Goal: Task Accomplishment & Management: Manage account settings

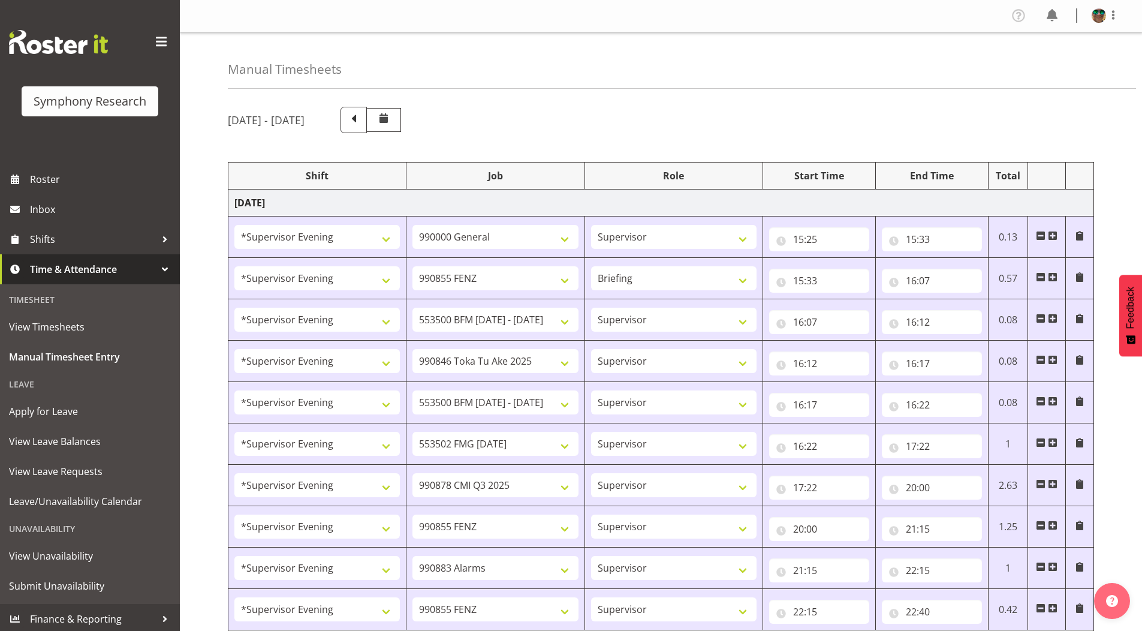
select select "4583"
select select "743"
select select "4583"
select select "9636"
select select "297"
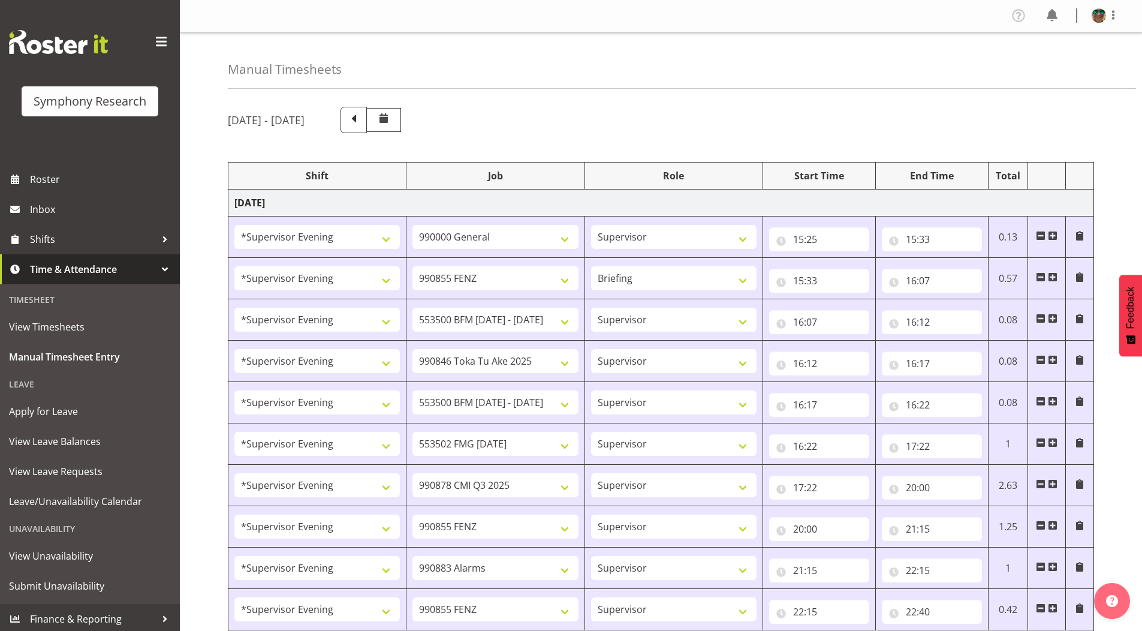
select select "4583"
select select "10242"
select select "4583"
select select "9426"
select select "4583"
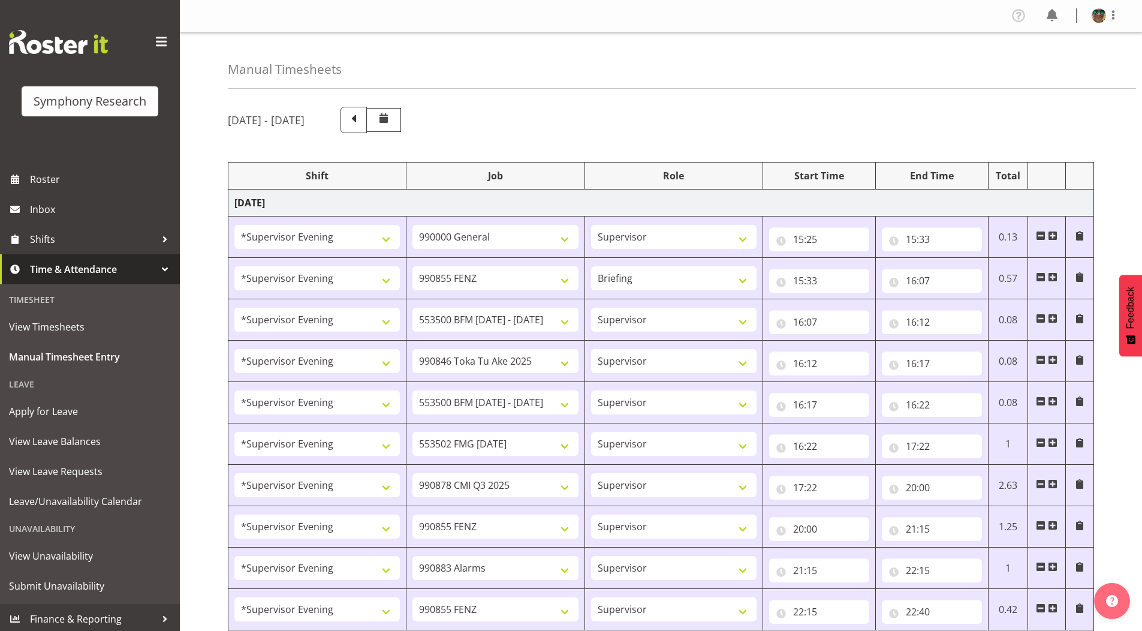
select select "10242"
select select "4583"
select select "10458"
select select "4583"
select select "10239"
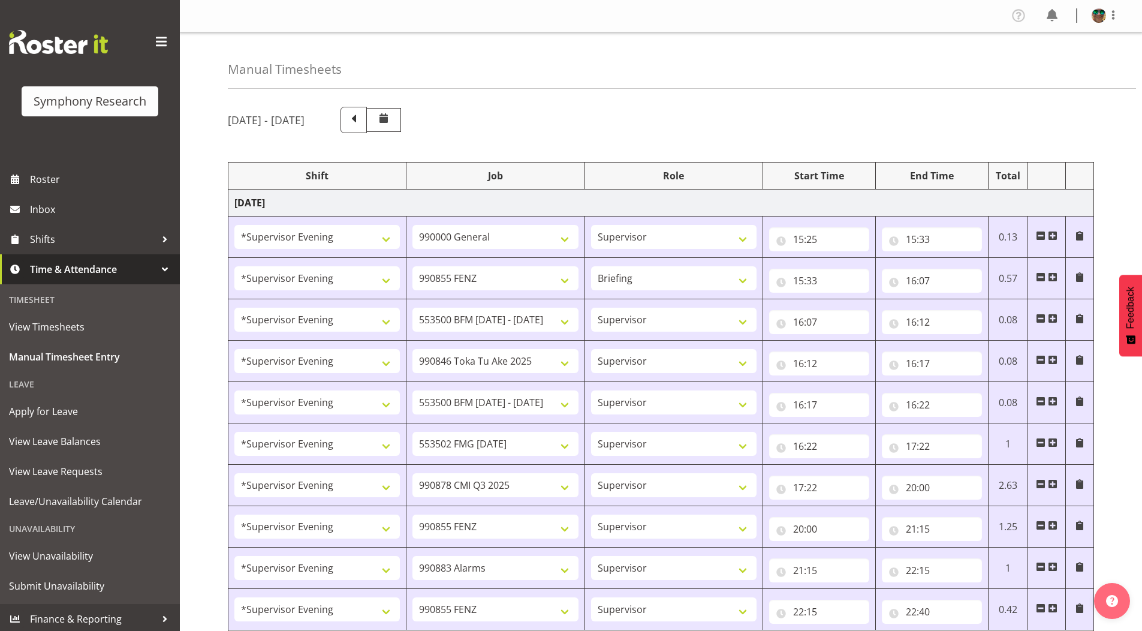
select select "4583"
select select "9636"
select select "4583"
select select "10420"
select select "4583"
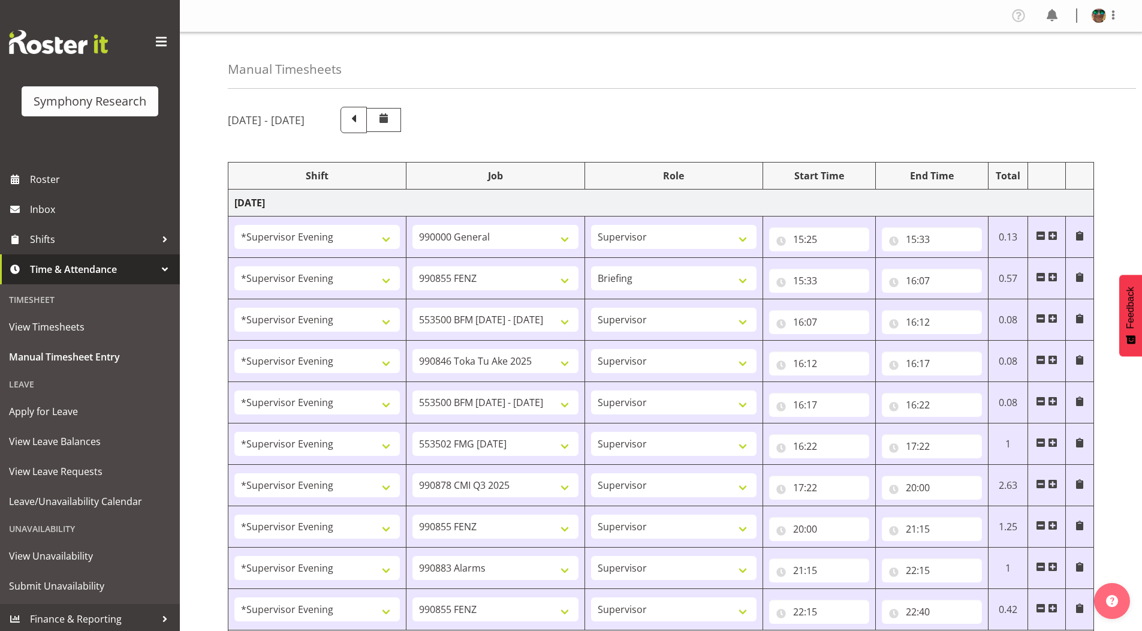
select select "9636"
select select "4583"
select select "10242"
select select "4583"
select select "10242"
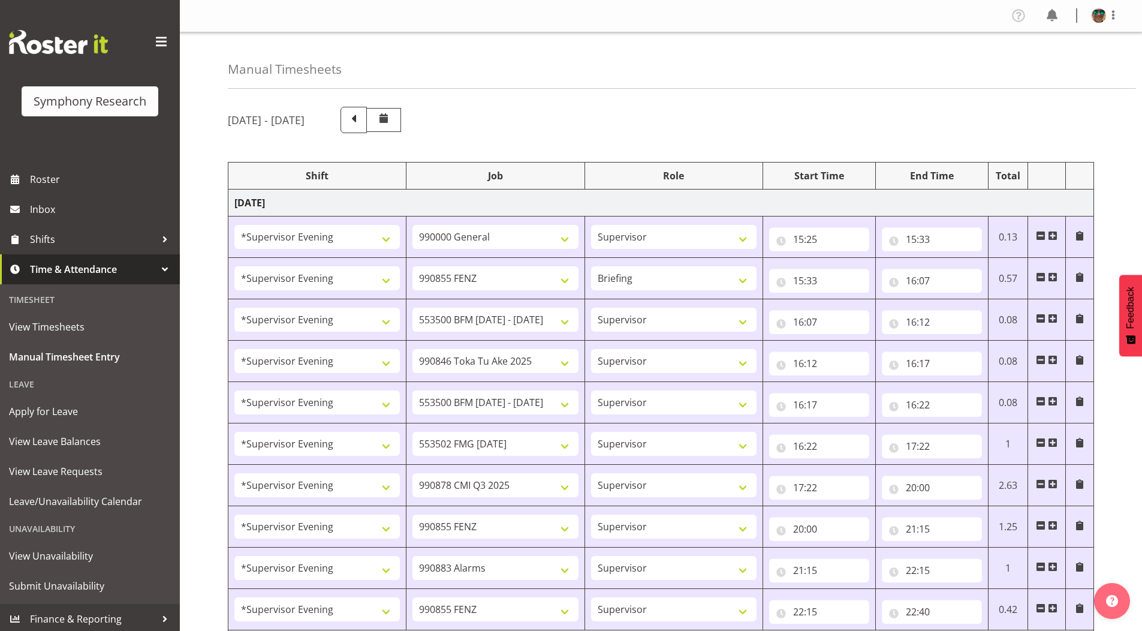
select select "4583"
select select "9426"
select select "4583"
select select "10420"
select select "4583"
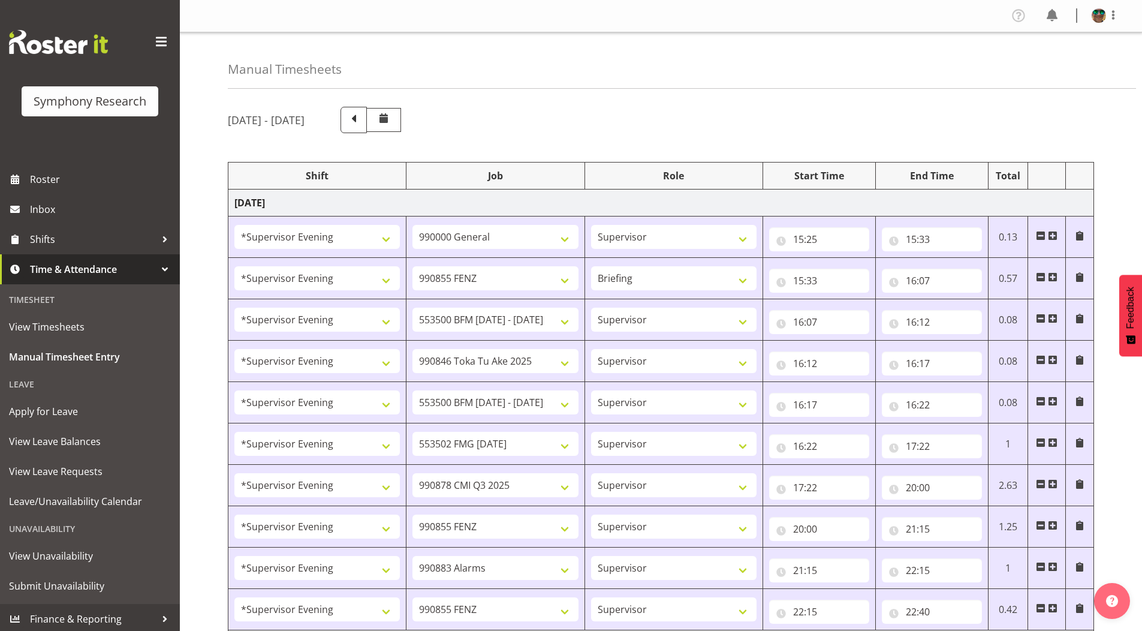
select select "10458"
select select "4583"
select select "9636"
select select "4583"
select select "10239"
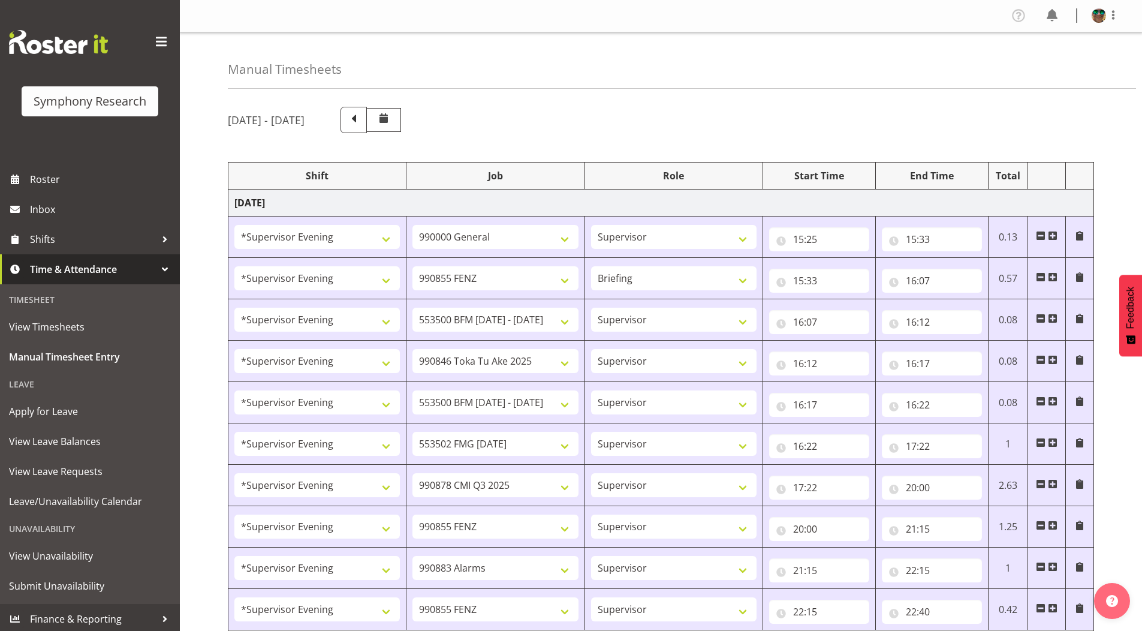
select select "1607"
select select "10458"
select select "1607"
select select "10499"
select select "2393"
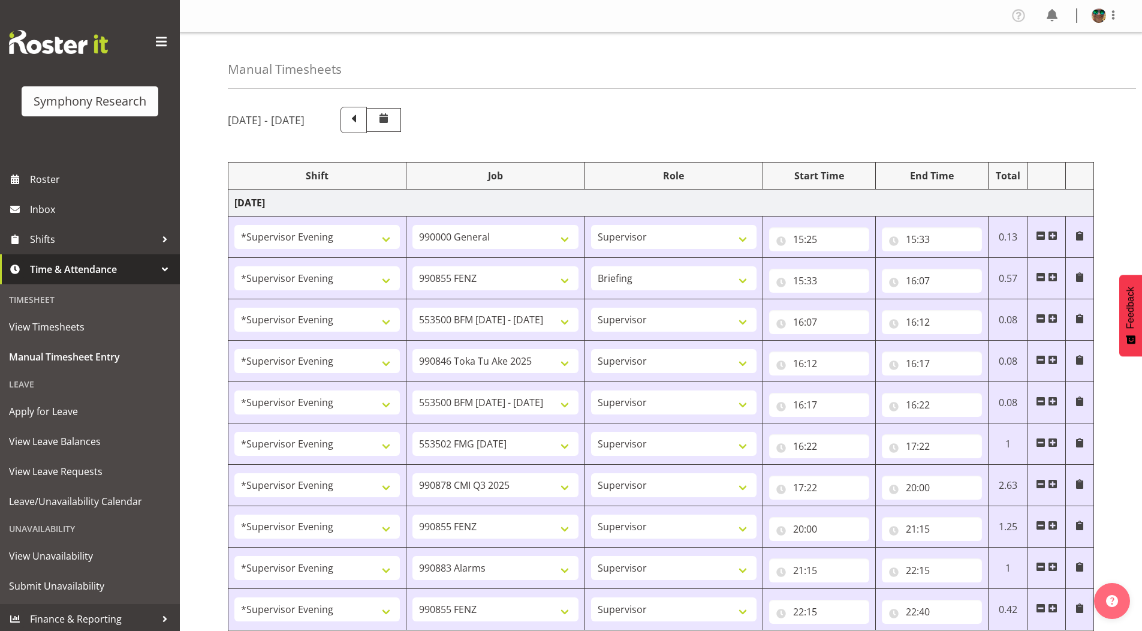
select select "10458"
select select "2393"
select select "10239"
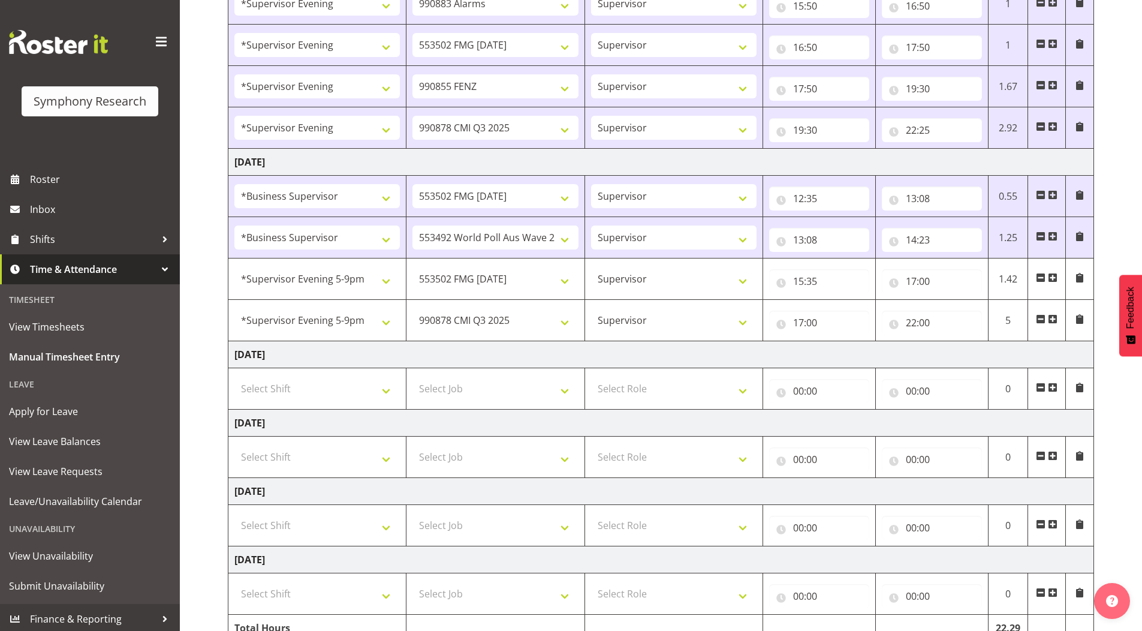
scroll to position [798, 0]
click at [1051, 317] on span at bounding box center [1053, 319] width 10 height 10
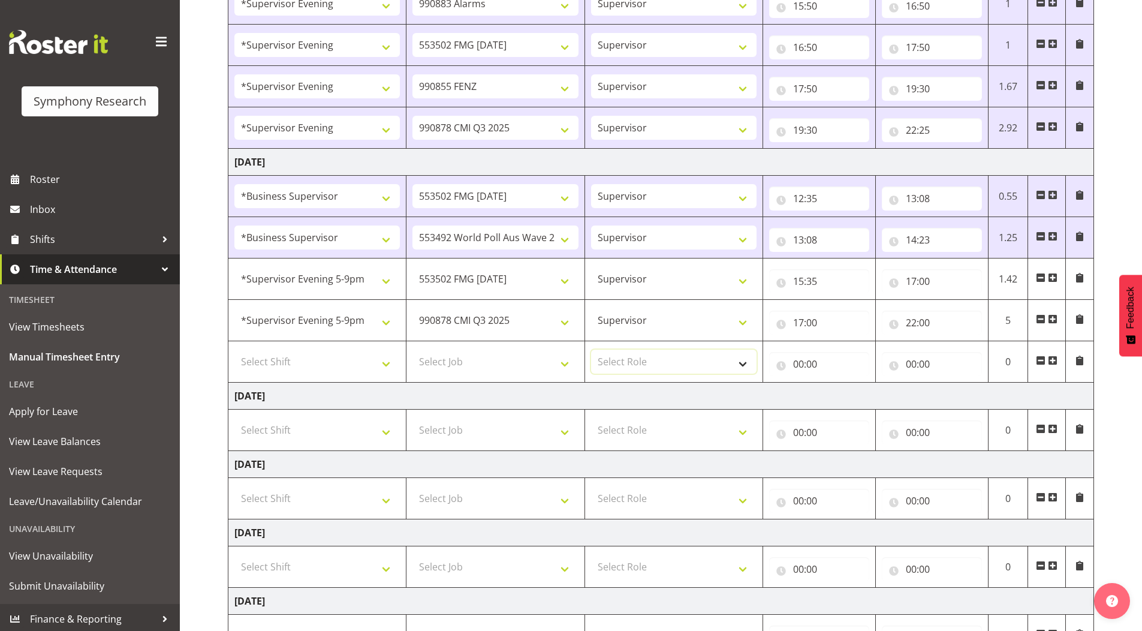
click at [624, 366] on select "Select Role Supervisor Briefing Interviewing" at bounding box center [674, 362] width 166 height 24
select select "45"
click at [591, 350] on select "Select Role Supervisor Briefing Interviewing" at bounding box center [674, 362] width 166 height 24
click at [450, 358] on select "Select Job 550060 IF Admin 553492 World Poll Aus Wave 2 Main 2025 553500 BFM [D…" at bounding box center [496, 362] width 166 height 24
select select "10242"
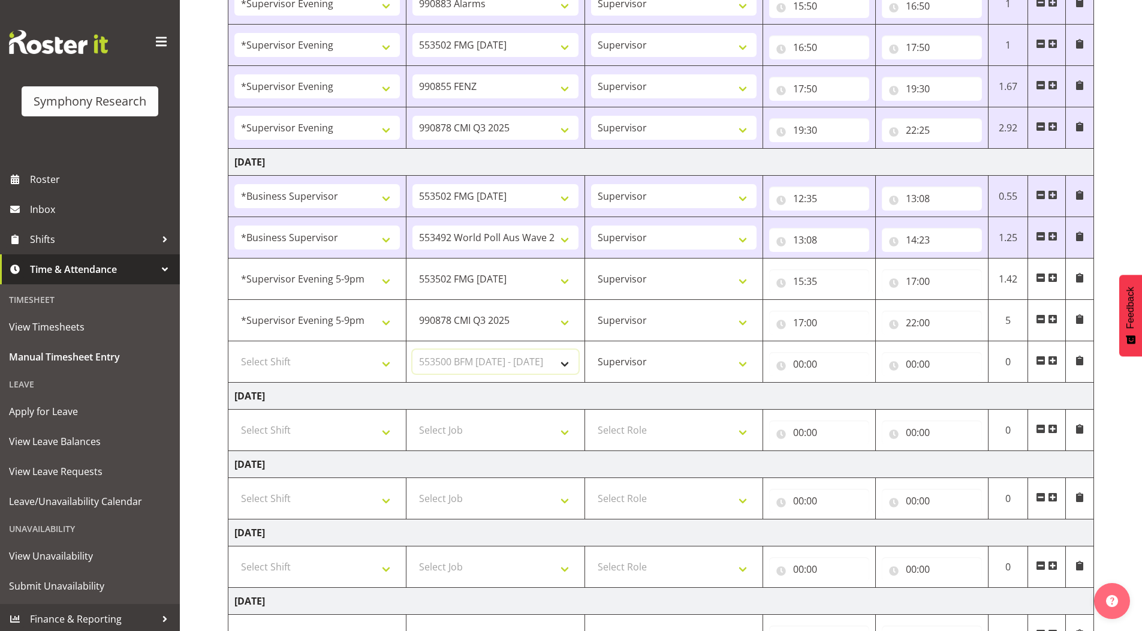
click at [413, 350] on select "Select Job 550060 IF Admin 553492 World Poll Aus Wave 2 Main 2025 553500 BFM [D…" at bounding box center [496, 362] width 166 height 24
click at [284, 361] on select "Select Shift !!Project Briefing (Job to be assigned) !!Weekend Residential (Ros…" at bounding box center [317, 362] width 166 height 24
select select "2393"
click at [234, 350] on select "Select Shift !!Project Briefing (Job to be assigned) !!Weekend Residential (Ros…" at bounding box center [317, 362] width 166 height 24
click at [1056, 360] on span at bounding box center [1053, 361] width 10 height 10
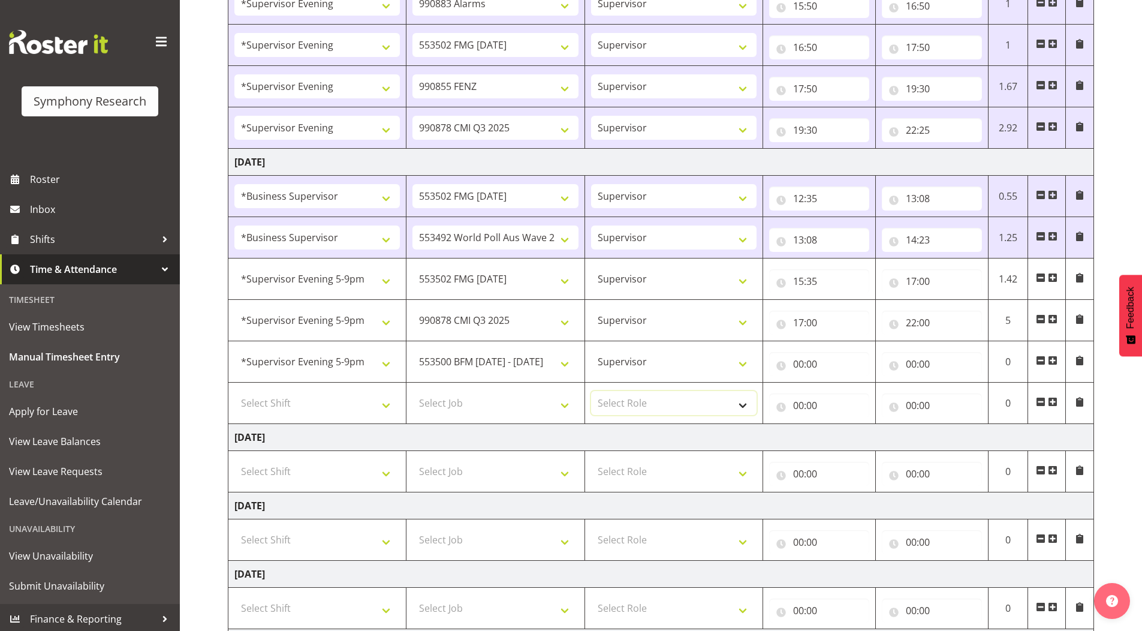
click at [613, 403] on select "Select Role Supervisor Briefing Interviewing" at bounding box center [674, 403] width 166 height 24
select select "45"
click at [591, 391] on select "Select Role Supervisor Briefing Interviewing" at bounding box center [674, 403] width 166 height 24
click at [431, 393] on select "Select Job 550060 IF Admin 553492 World Poll Aus Wave 2 Main 2025 553500 BFM [D…" at bounding box center [496, 403] width 166 height 24
select select "9426"
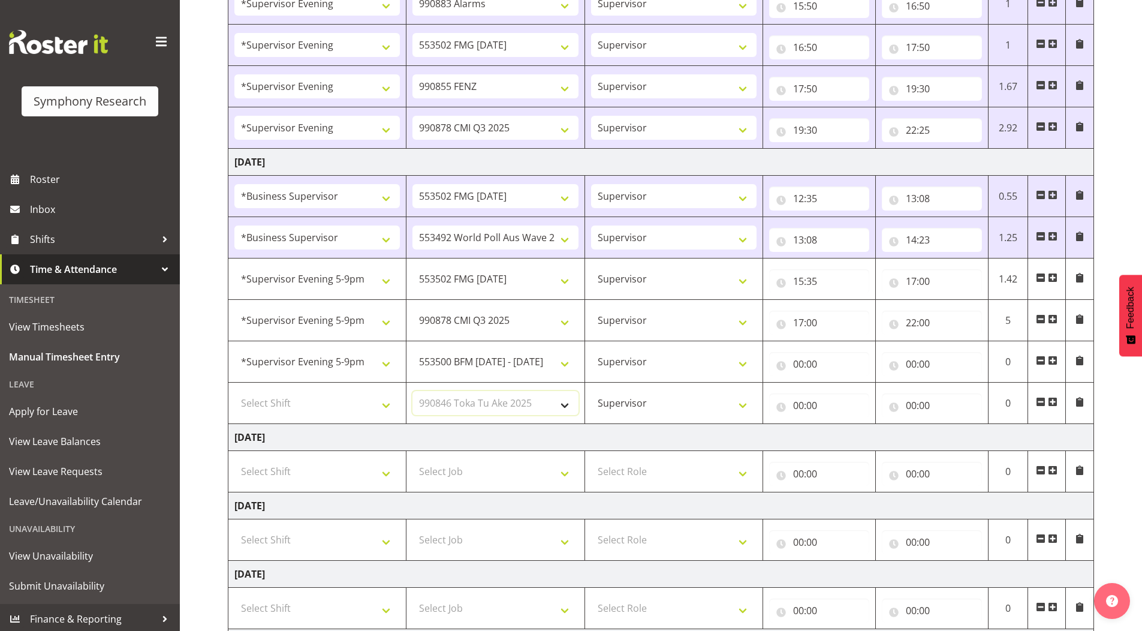
click at [413, 391] on select "Select Job 550060 IF Admin 553492 World Poll Aus Wave 2 Main 2025 553500 BFM [D…" at bounding box center [496, 403] width 166 height 24
click at [281, 399] on select "Select Shift !!Project Briefing (Job to be assigned) !!Weekend Residential (Ros…" at bounding box center [317, 403] width 166 height 24
click at [234, 391] on select "Select Shift !!Project Briefing (Job to be assigned) !!Weekend Residential (Ros…" at bounding box center [317, 403] width 166 height 24
drag, startPoint x: 298, startPoint y: 400, endPoint x: 298, endPoint y: 393, distance: 6.6
click at [298, 400] on select "!!Project Briefing (Job to be assigned) !!Weekend Residential (Roster IT Shift …" at bounding box center [317, 403] width 166 height 24
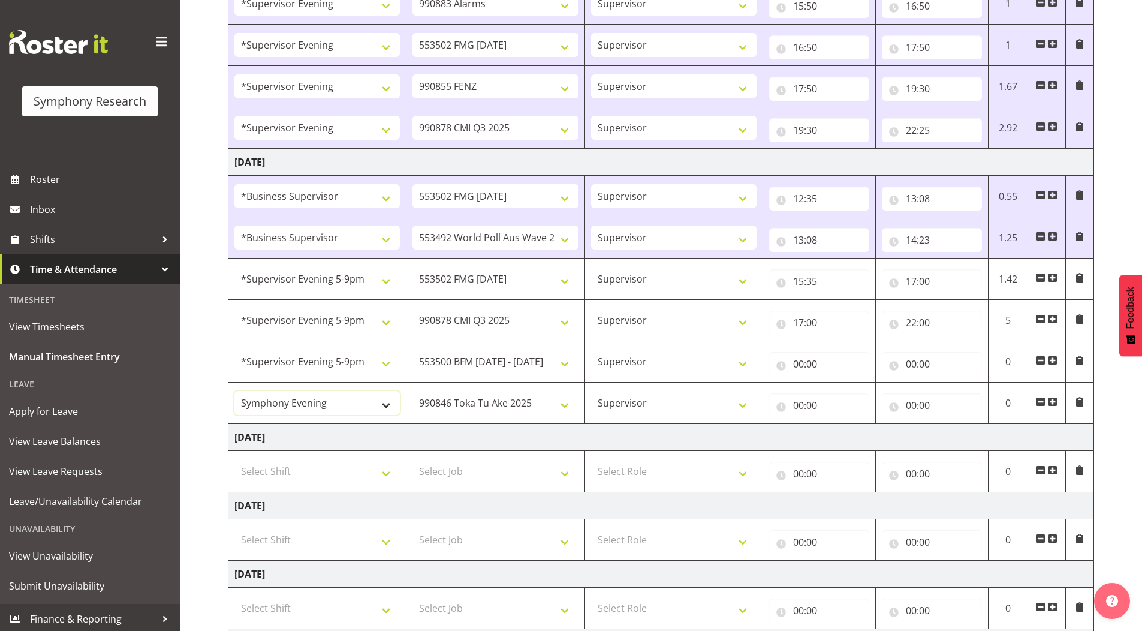
select select "2393"
click at [234, 391] on select "!!Project Briefing (Job to be assigned) !!Weekend Residential (Roster IT Shift …" at bounding box center [317, 403] width 166 height 24
click at [910, 403] on input "00:00" at bounding box center [932, 405] width 100 height 24
click at [959, 429] on select "00 01 02 03 04 05 06 07 08 09 10 11 12 13 14 15 16 17 18 19 20 21 22 23" at bounding box center [964, 437] width 27 height 24
select select "22"
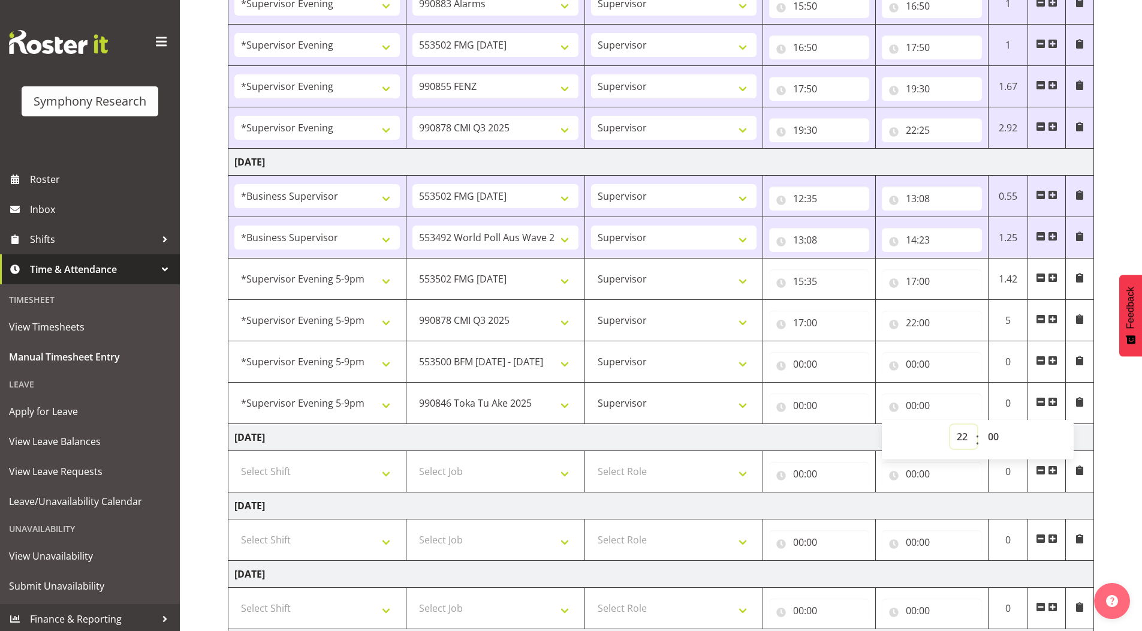
click at [951, 425] on select "00 01 02 03 04 05 06 07 08 09 10 11 12 13 14 15 16 17 18 19 20 21 22 23" at bounding box center [964, 437] width 27 height 24
type input "22:00"
drag, startPoint x: 996, startPoint y: 434, endPoint x: 993, endPoint y: 426, distance: 8.7
click at [995, 434] on select "00 01 02 03 04 05 06 07 08 09 10 11 12 13 14 15 16 17 18 19 20 21 22 23 24 25 2…" at bounding box center [995, 437] width 27 height 24
select select "30"
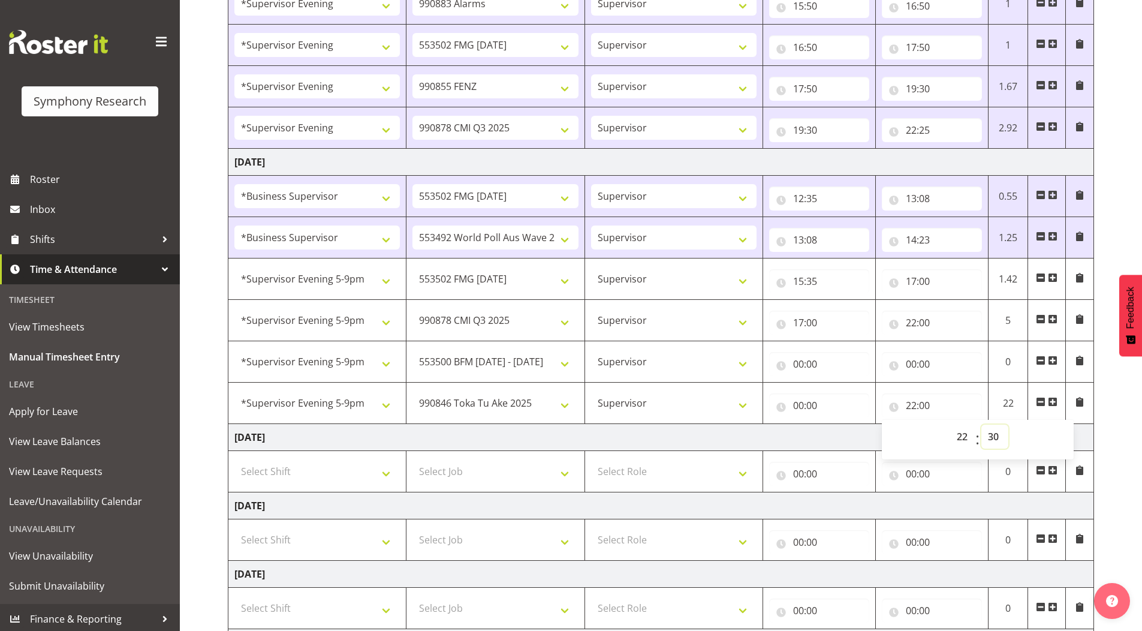
click at [982, 425] on select "00 01 02 03 04 05 06 07 08 09 10 11 12 13 14 15 16 17 18 19 20 21 22 23 24 25 2…" at bounding box center [995, 437] width 27 height 24
type input "22:30"
click at [796, 406] on input "00:00" at bounding box center [819, 405] width 100 height 24
drag, startPoint x: 837, startPoint y: 436, endPoint x: 837, endPoint y: 425, distance: 10.8
click at [838, 435] on select "00 01 02 03 04 05 06 07 08 09 10 11 12 13 14 15 16 17 18 19 20 21 22 23" at bounding box center [851, 437] width 27 height 24
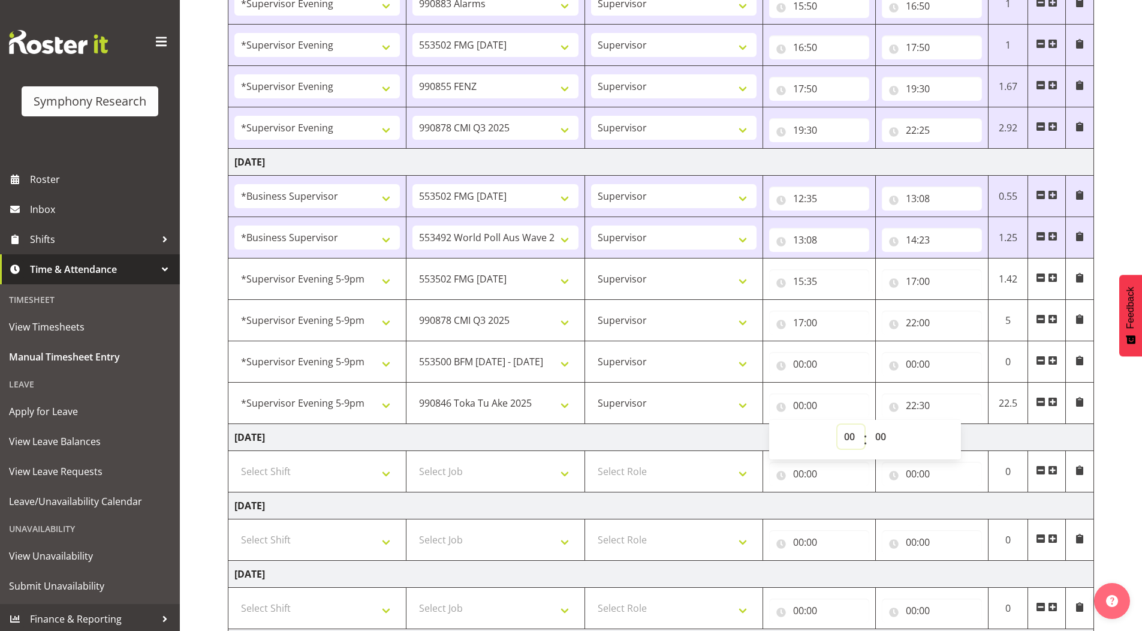
select select "22"
click at [838, 425] on select "00 01 02 03 04 05 06 07 08 09 10 11 12 13 14 15 16 17 18 19 20 21 22 23" at bounding box center [851, 437] width 27 height 24
type input "22:00"
click at [881, 433] on select "00 01 02 03 04 05 06 07 08 09 10 11 12 13 14 15 16 17 18 19 20 21 22 23 24 25 2…" at bounding box center [882, 437] width 27 height 24
select select "25"
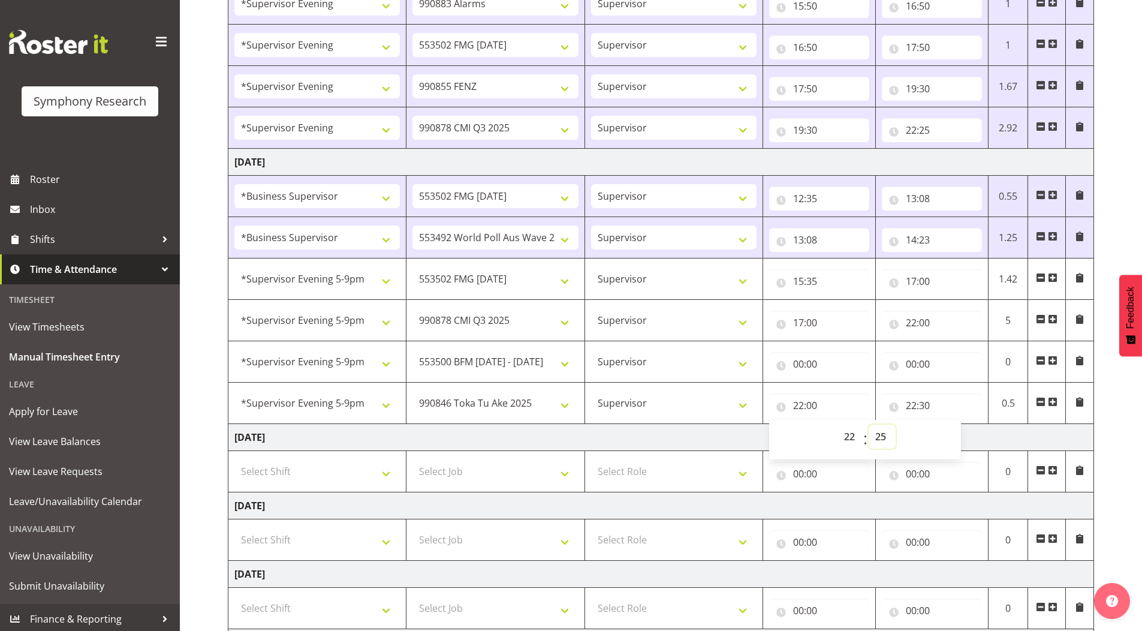
click at [869, 425] on select "00 01 02 03 04 05 06 07 08 09 10 11 12 13 14 15 16 17 18 19 20 21 22 23 24 25 2…" at bounding box center [882, 437] width 27 height 24
type input "22:25"
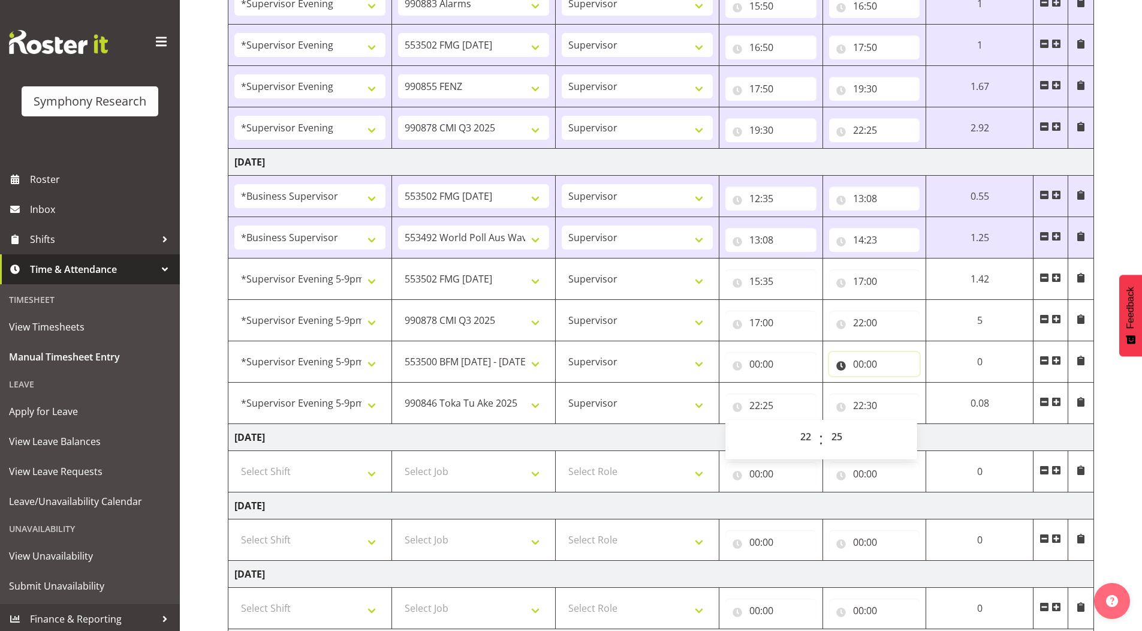
click at [858, 364] on input "00:00" at bounding box center [874, 364] width 91 height 24
click at [902, 398] on select "00 01 02 03 04 05 06 07 08 09 10 11 12 13 14 15 16 17 18 19 20 21 22 23" at bounding box center [911, 395] width 27 height 24
select select "22"
click at [925, 383] on select "00 01 02 03 04 05 06 07 08 09 10 11 12 13 14 15 16 17 18 19 20 21 22 23" at bounding box center [911, 395] width 27 height 24
type input "22:00"
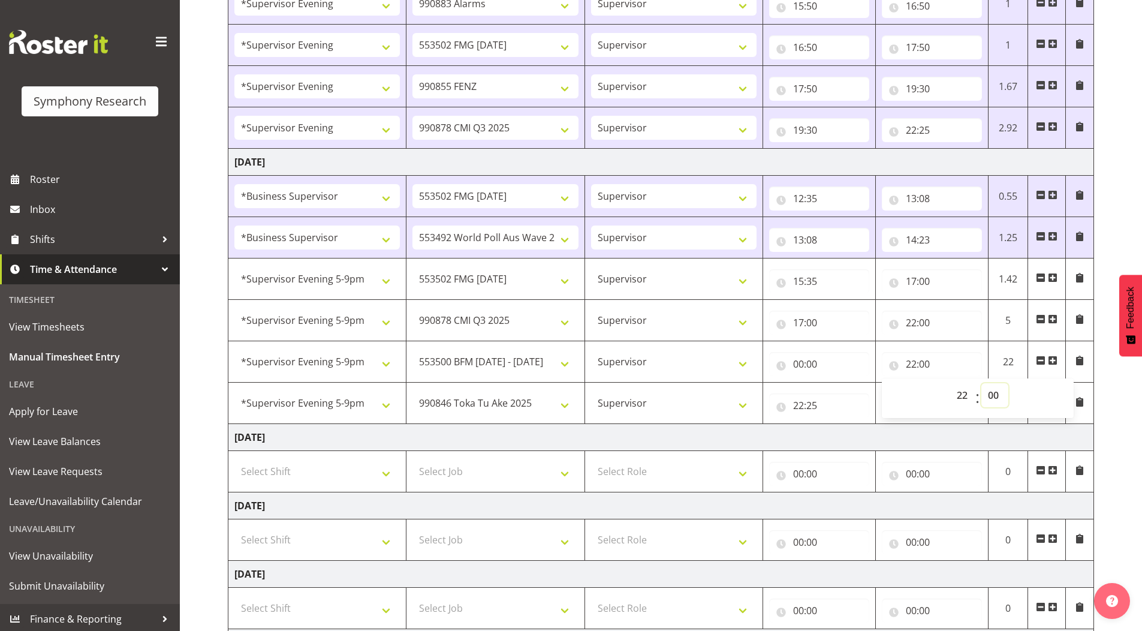
drag, startPoint x: 996, startPoint y: 396, endPoint x: 997, endPoint y: 384, distance: 12.0
click at [996, 395] on select "00 01 02 03 04 05 06 07 08 09 10 11 12 13 14 15 16 17 18 19 20 21 22 23 24 25 2…" at bounding box center [995, 395] width 27 height 24
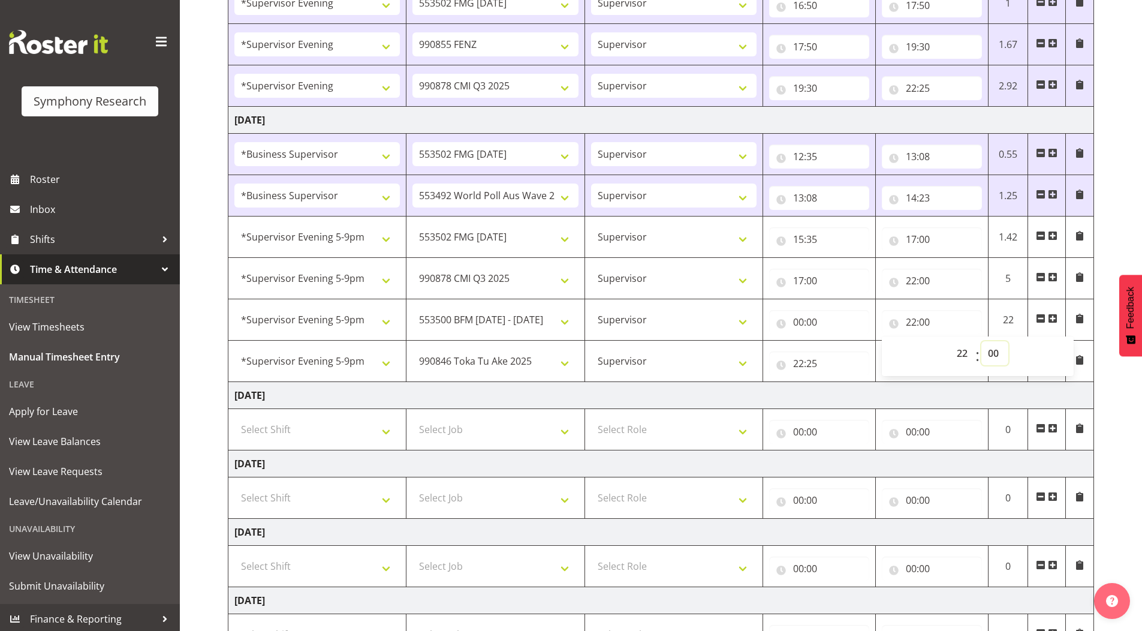
scroll to position [858, 0]
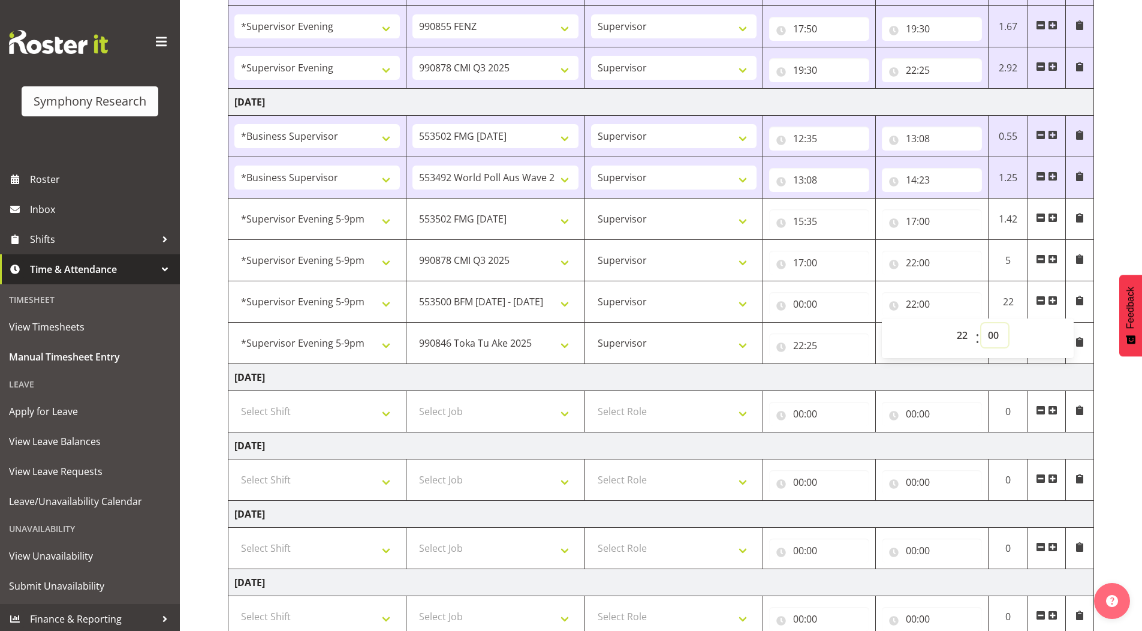
click at [994, 336] on select "00 01 02 03 04 05 06 07 08 09 10 11 12 13 14 15 16 17 18 19 20 21 22 23 24 25 2…" at bounding box center [995, 335] width 27 height 24
select select "25"
click at [982, 323] on select "00 01 02 03 04 05 06 07 08 09 10 11 12 13 14 15 16 17 18 19 20 21 22 23 24 25 2…" at bounding box center [995, 335] width 27 height 24
type input "22:25"
click at [796, 304] on input "00:00" at bounding box center [819, 304] width 100 height 24
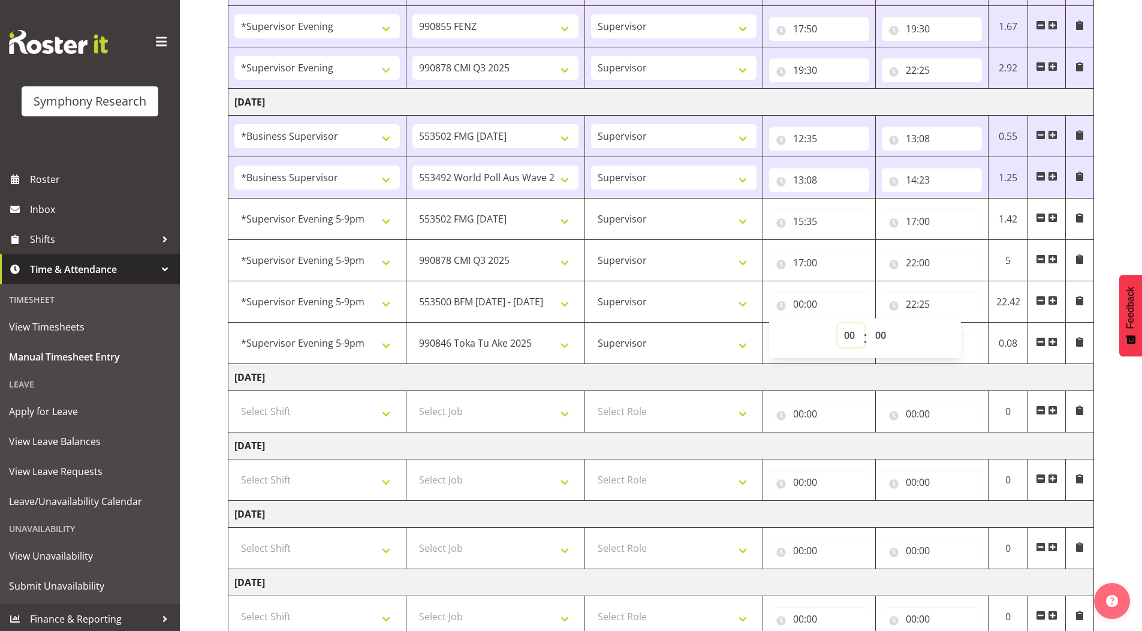
drag, startPoint x: 844, startPoint y: 334, endPoint x: 845, endPoint y: 324, distance: 9.6
click at [844, 334] on select "00 01 02 03 04 05 06 07 08 09 10 11 12 13 14 15 16 17 18 19 20 21 22 23" at bounding box center [851, 335] width 27 height 24
select select "22"
click at [838, 323] on select "00 01 02 03 04 05 06 07 08 09 10 11 12 13 14 15 16 17 18 19 20 21 22 23" at bounding box center [851, 335] width 27 height 24
type input "22:00"
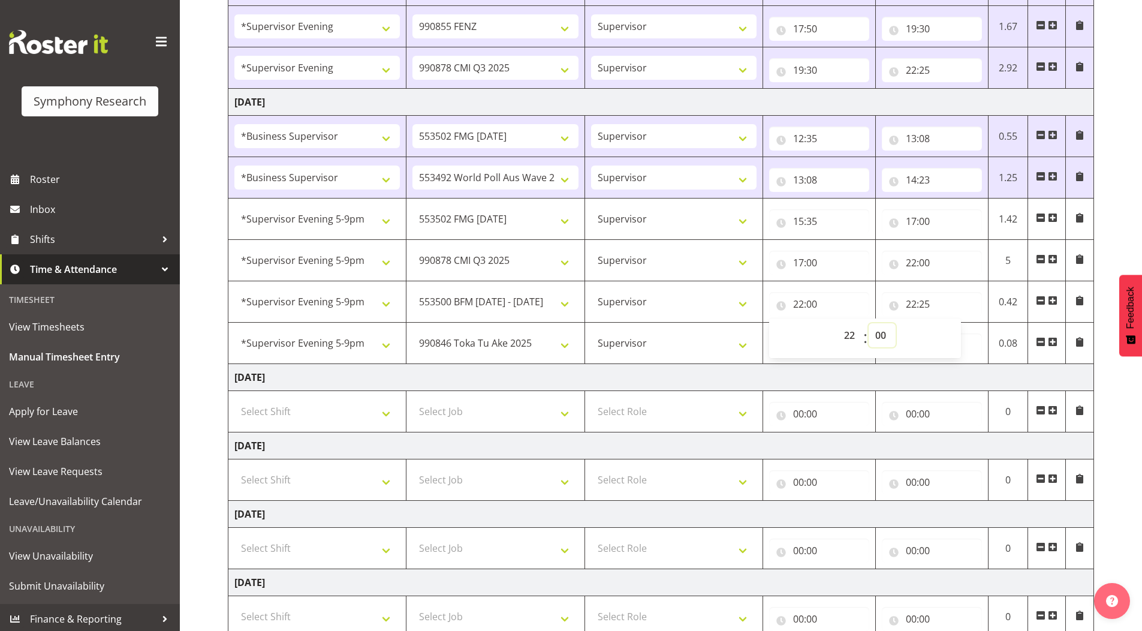
drag, startPoint x: 880, startPoint y: 335, endPoint x: 880, endPoint y: 324, distance: 10.2
click at [880, 333] on select "00 01 02 03 04 05 06 07 08 09 10 11 12 13 14 15 16 17 18 19 20 21 22 23 24 25 2…" at bounding box center [882, 335] width 27 height 24
select select "20"
click at [869, 323] on select "00 01 02 03 04 05 06 07 08 09 10 11 12 13 14 15 16 17 18 19 20 21 22 23 24 25 2…" at bounding box center [882, 335] width 27 height 24
type input "22:20"
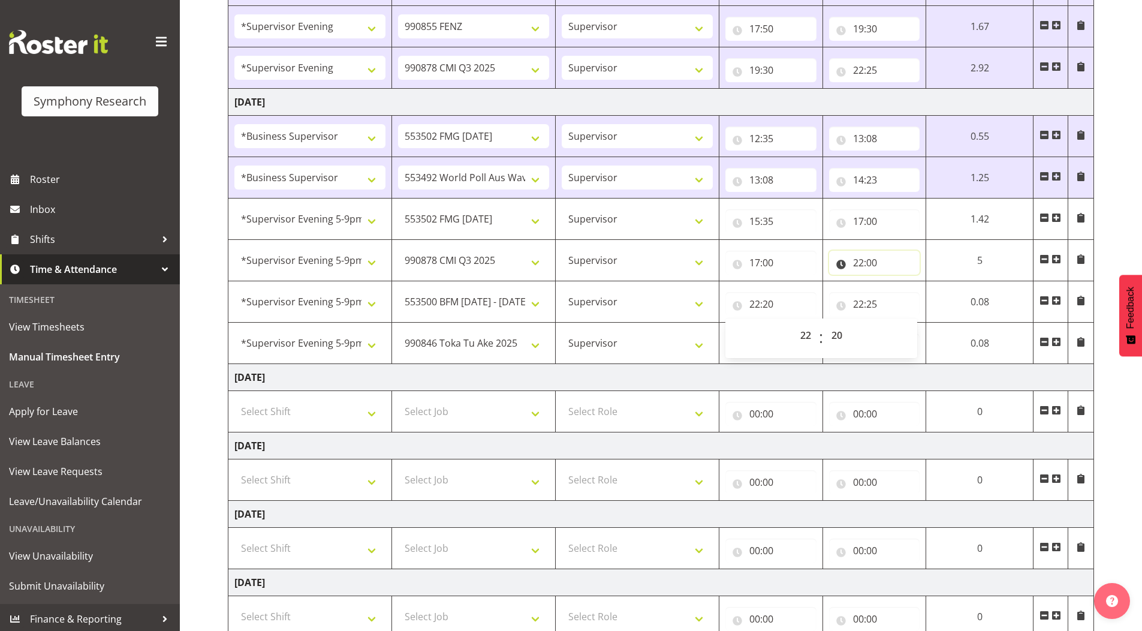
click at [873, 263] on input "22:00" at bounding box center [874, 263] width 91 height 24
drag, startPoint x: 945, startPoint y: 294, endPoint x: 939, endPoint y: 257, distance: 37.7
click at [945, 294] on select "00 01 02 03 04 05 06 07 08 09 10 11 12 13 14 15 16 17 18 19 20 21 22 23 24 25 2…" at bounding box center [942, 294] width 27 height 24
select select "20"
click at [929, 282] on select "00 01 02 03 04 05 06 07 08 09 10 11 12 13 14 15 16 17 18 19 20 21 22 23 24 25 2…" at bounding box center [942, 294] width 27 height 24
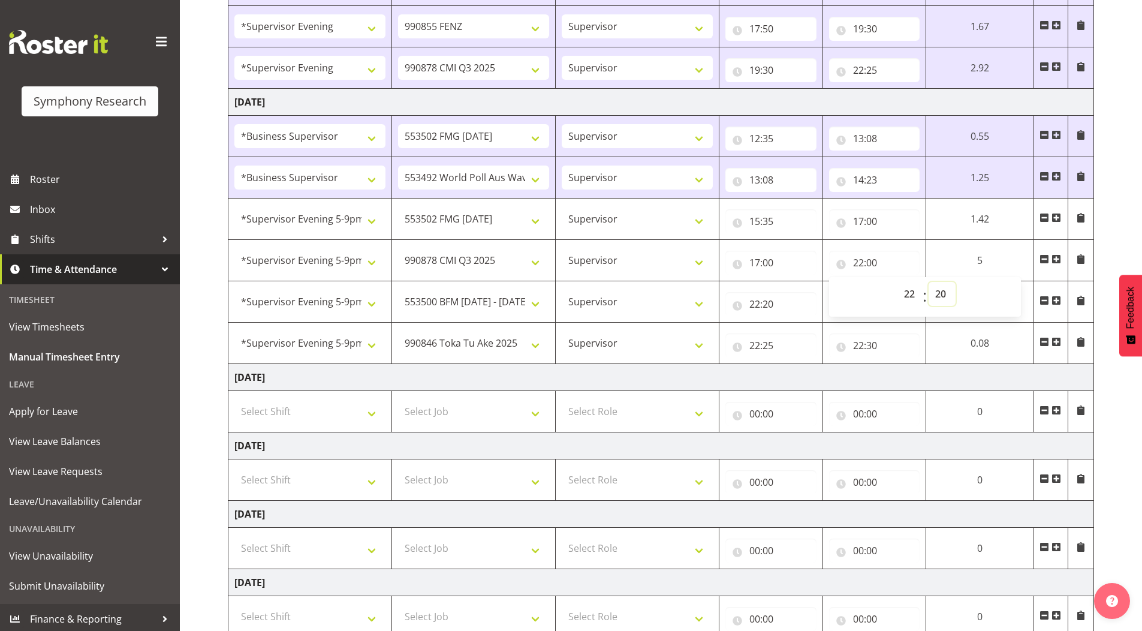
type input "22:20"
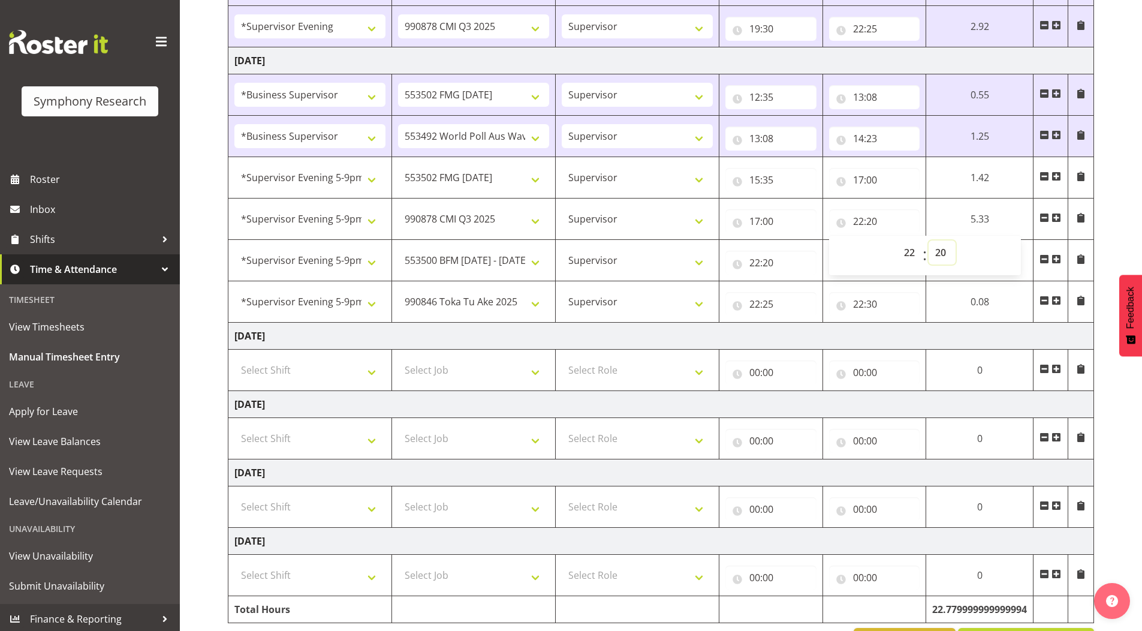
scroll to position [941, 0]
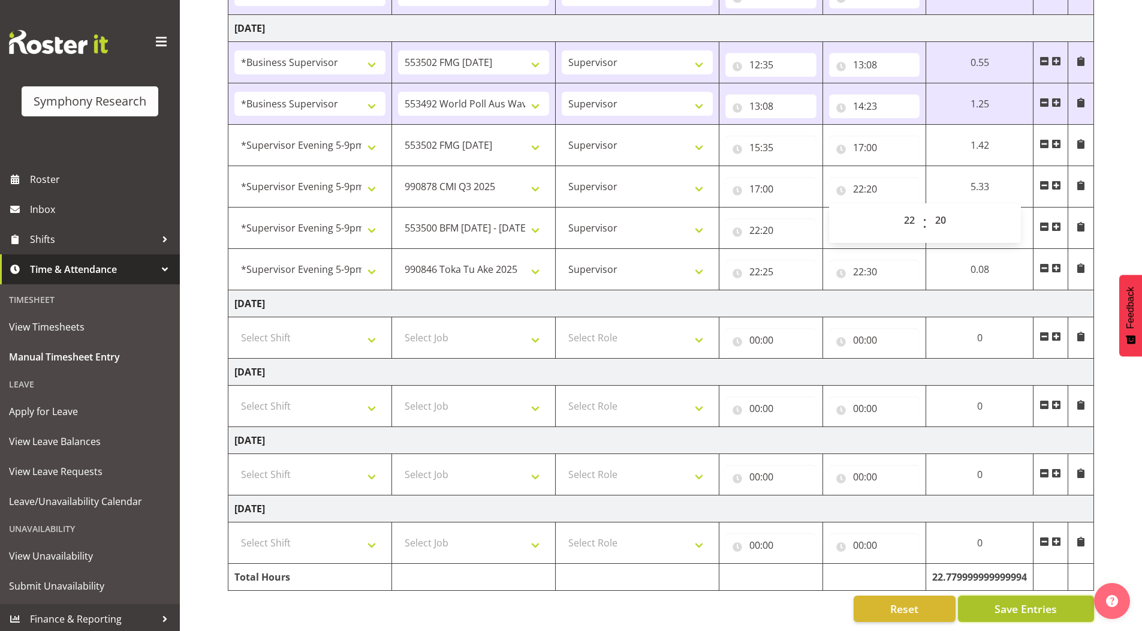
click at [1008, 608] on span "Save Entries" at bounding box center [1026, 609] width 62 height 16
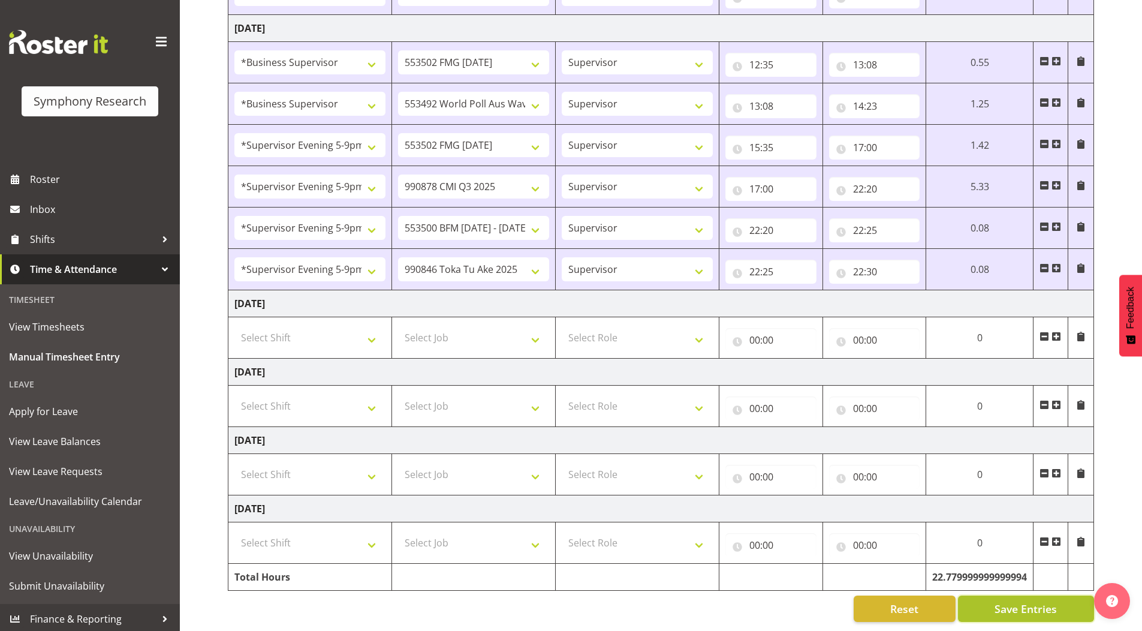
click at [1023, 601] on span "Save Entries" at bounding box center [1026, 609] width 62 height 16
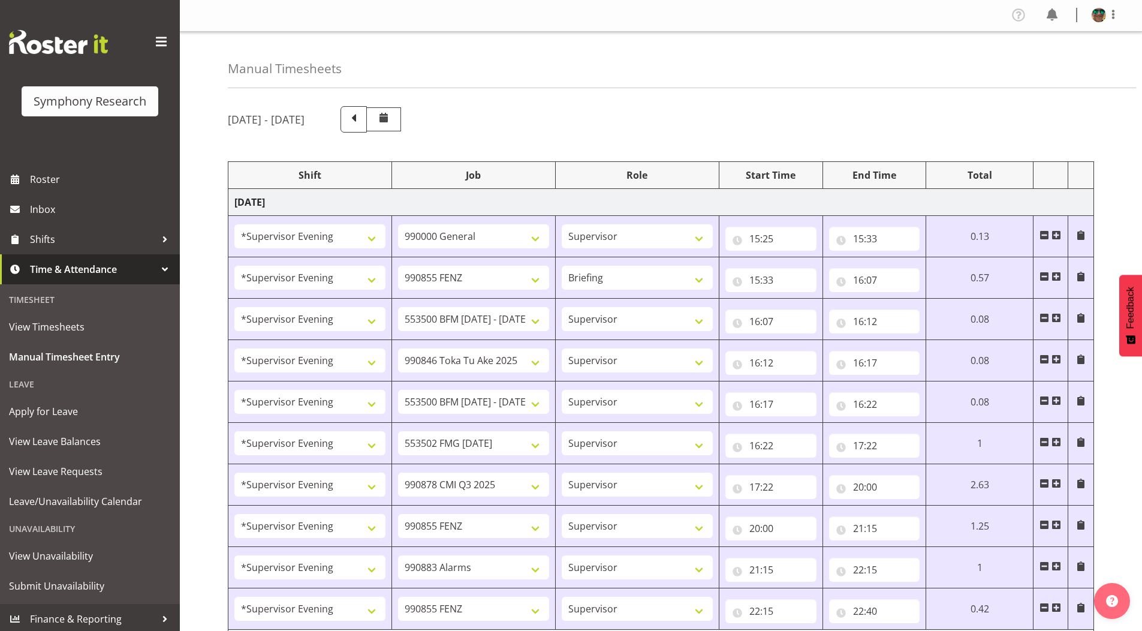
scroll to position [0, 0]
click at [1116, 15] on span at bounding box center [1114, 15] width 14 height 14
click at [1057, 64] on link "Log Out" at bounding box center [1063, 63] width 115 height 22
